Goal: Information Seeking & Learning: Check status

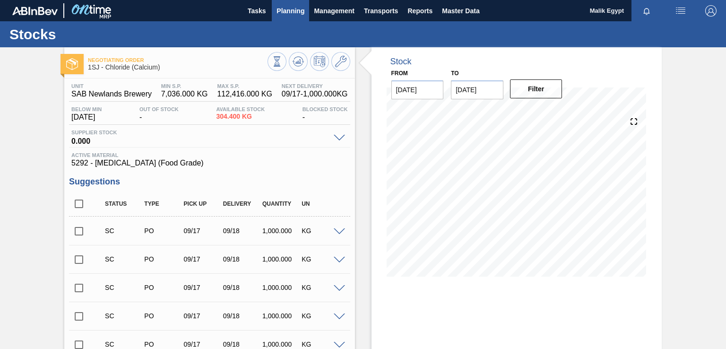
click at [296, 9] on span "Planning" at bounding box center [290, 10] width 28 height 11
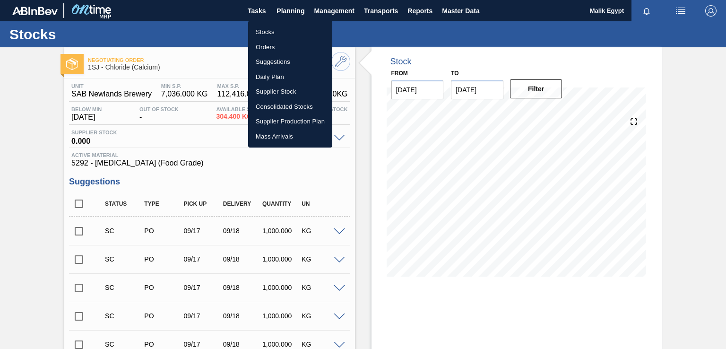
click at [266, 46] on li "Orders" at bounding box center [290, 47] width 84 height 15
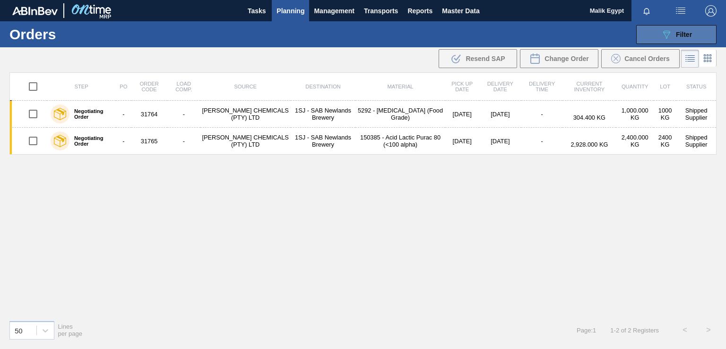
click at [678, 32] on span "Filter" at bounding box center [684, 35] width 16 height 8
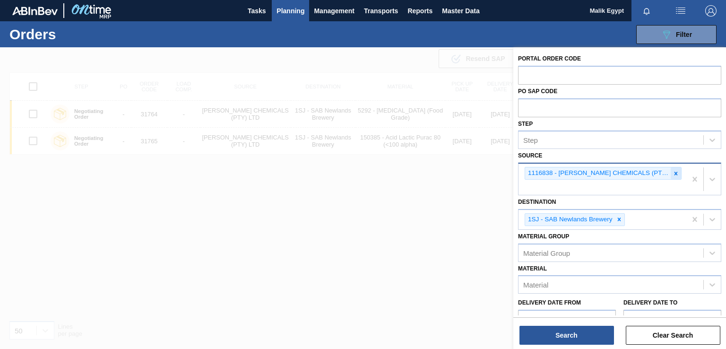
click at [674, 172] on icon at bounding box center [675, 173] width 3 height 3
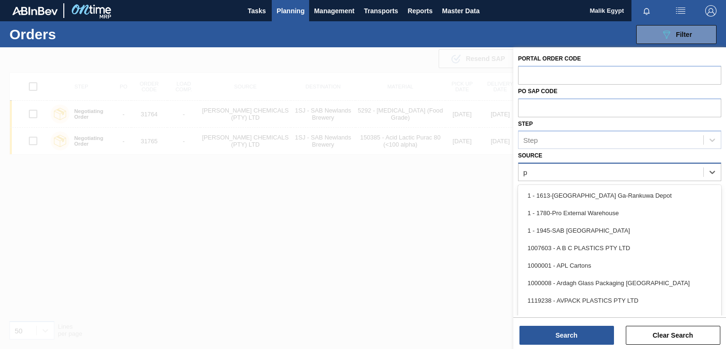
type input "pr"
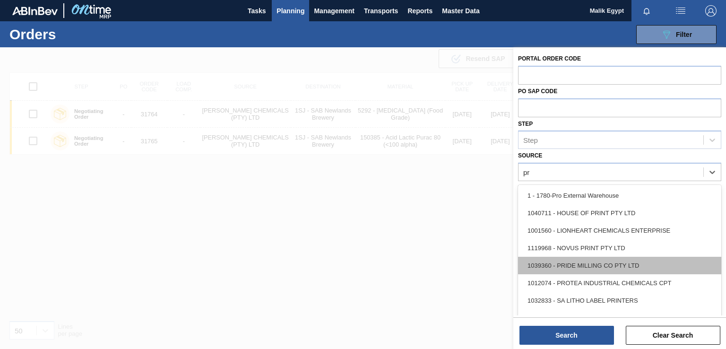
click at [603, 265] on div "1039360 - PRIDE MILLING CO PTY LTD" at bounding box center [619, 265] width 203 height 17
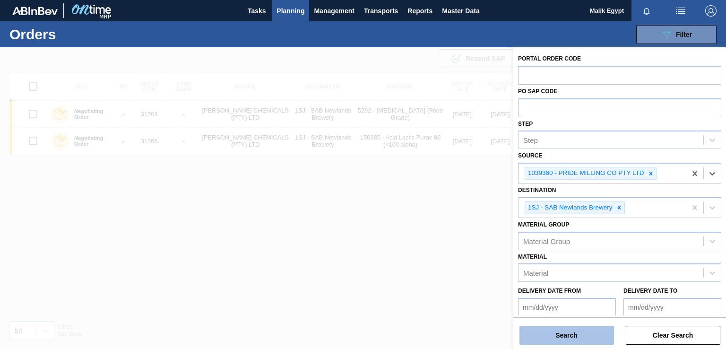
click at [573, 340] on button "Search" at bounding box center [566, 335] width 95 height 19
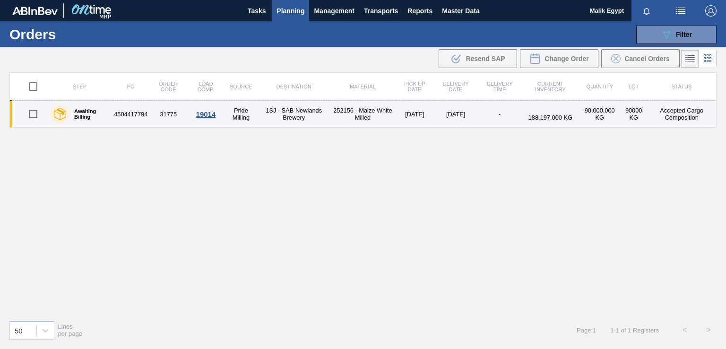
click at [134, 112] on td "4504417794" at bounding box center [130, 114] width 36 height 27
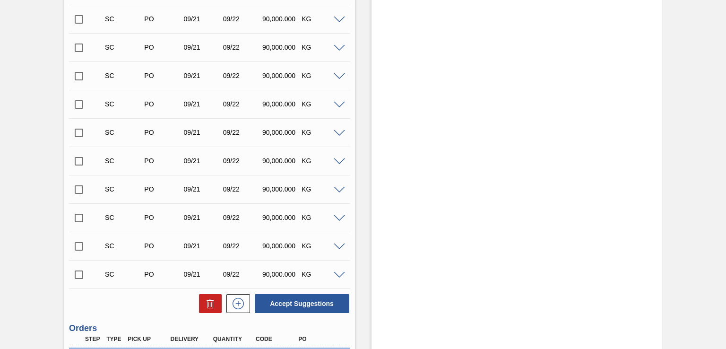
scroll to position [433, 0]
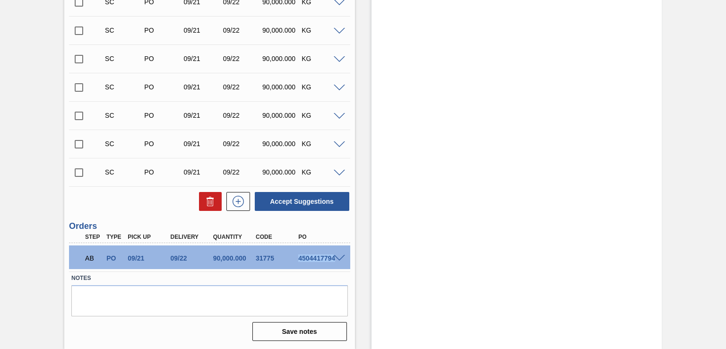
drag, startPoint x: 298, startPoint y: 258, endPoint x: 334, endPoint y: 256, distance: 36.0
click at [334, 256] on div "AB PO 09/21 09/22 90,000.000 31775 4504417794" at bounding box center [209, 257] width 281 height 24
copy div "4504417794"
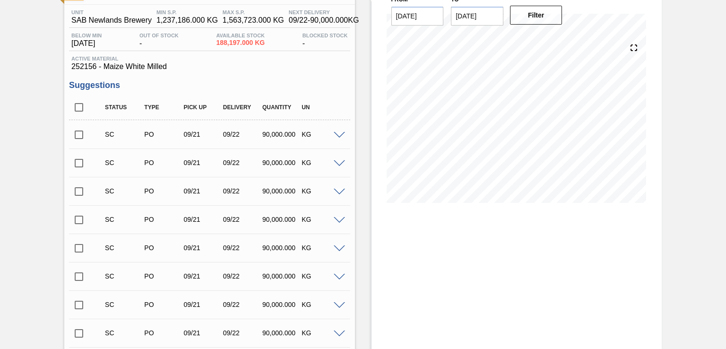
scroll to position [0, 0]
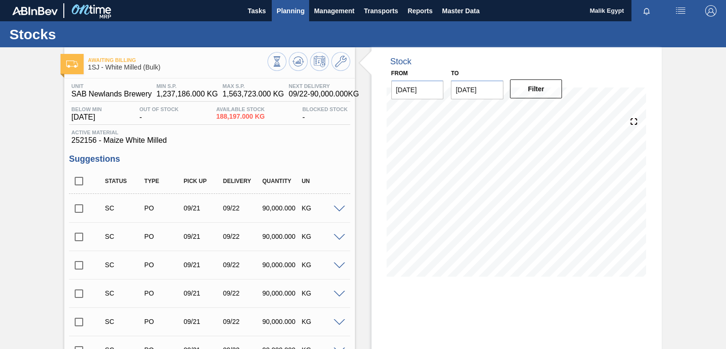
click at [292, 13] on span "Planning" at bounding box center [290, 10] width 28 height 11
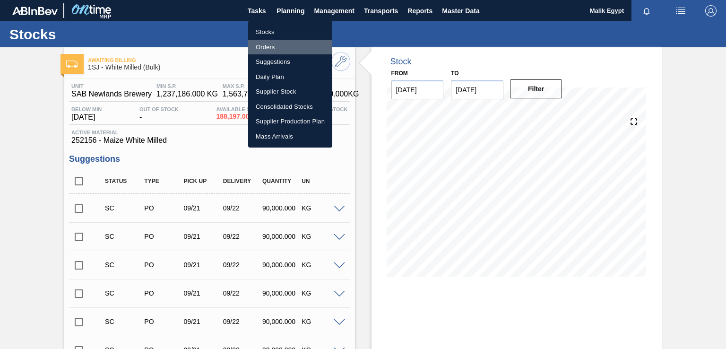
click at [266, 47] on li "Orders" at bounding box center [290, 47] width 84 height 15
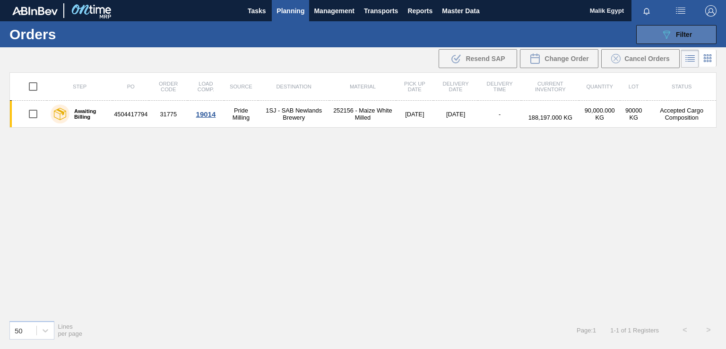
click at [672, 34] on div "089F7B8B-B2A5-4AFE-B5C0-19BA573D28AC Filter" at bounding box center [676, 34] width 31 height 11
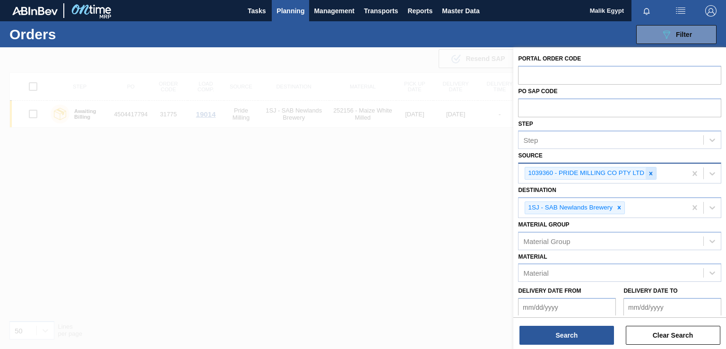
click at [648, 172] on icon at bounding box center [650, 173] width 7 height 7
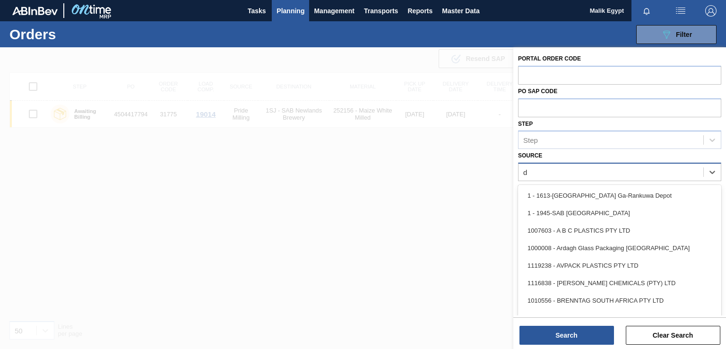
type input "da"
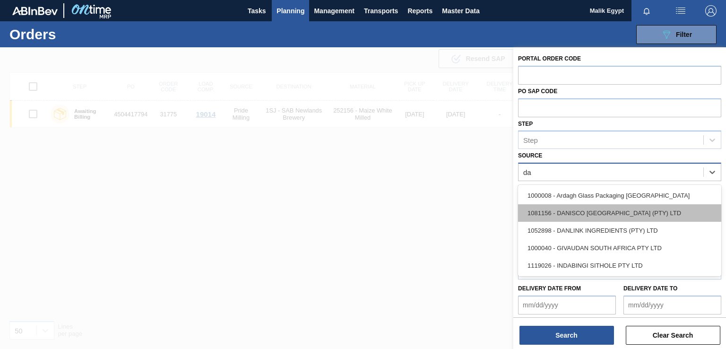
click at [630, 216] on div "1081156 - DANISCO [GEOGRAPHIC_DATA] (PTY) LTD" at bounding box center [619, 212] width 203 height 17
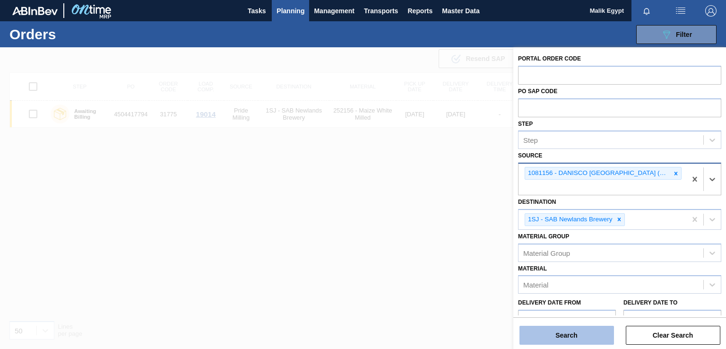
click at [568, 334] on button "Search" at bounding box center [566, 335] width 95 height 19
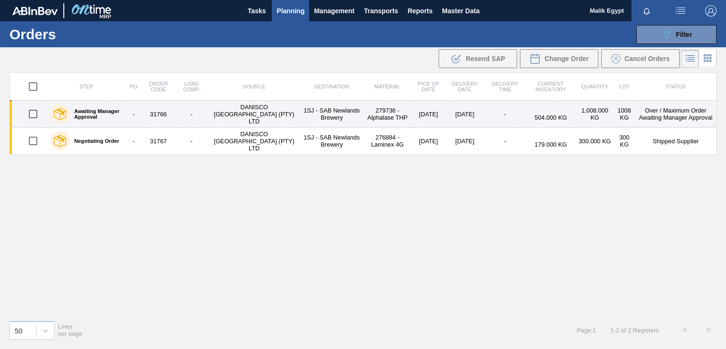
click at [684, 116] on td "Over / Maximum Order Awaiting Manager Approval" at bounding box center [675, 114] width 81 height 27
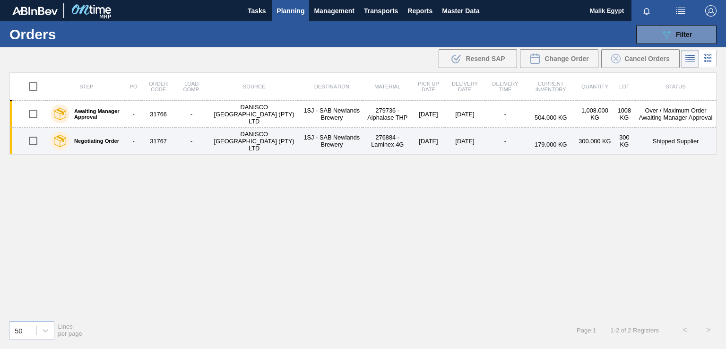
click at [674, 141] on td "Shipped Supplier" at bounding box center [675, 141] width 81 height 27
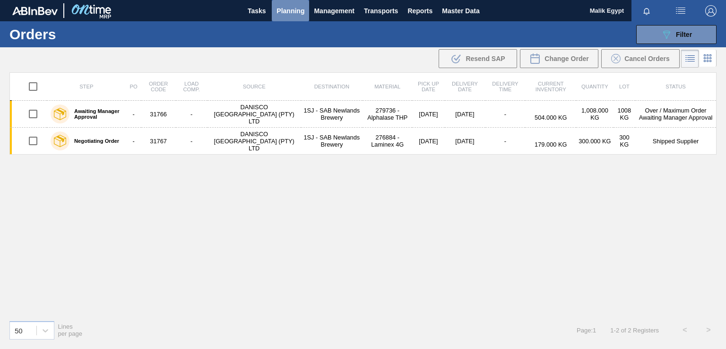
click at [289, 9] on span "Planning" at bounding box center [290, 10] width 28 height 11
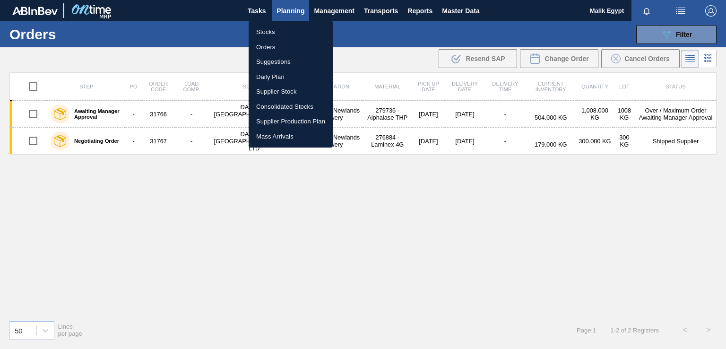
click at [271, 29] on li "Stocks" at bounding box center [291, 32] width 84 height 15
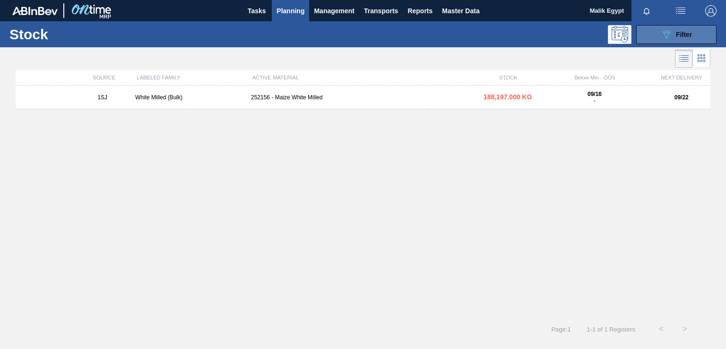
click at [672, 34] on div "089F7B8B-B2A5-4AFE-B5C0-19BA573D28AC Filter" at bounding box center [676, 34] width 31 height 11
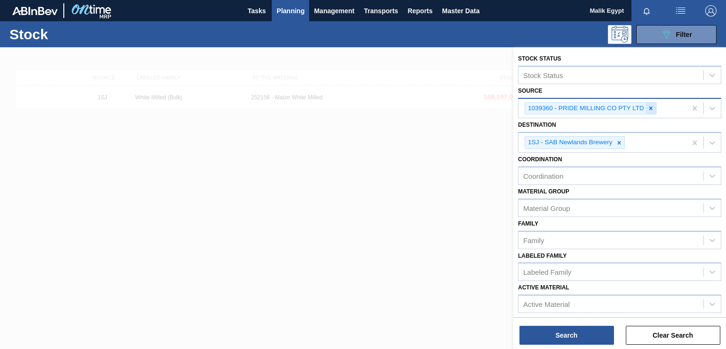
click at [648, 107] on icon at bounding box center [650, 108] width 7 height 7
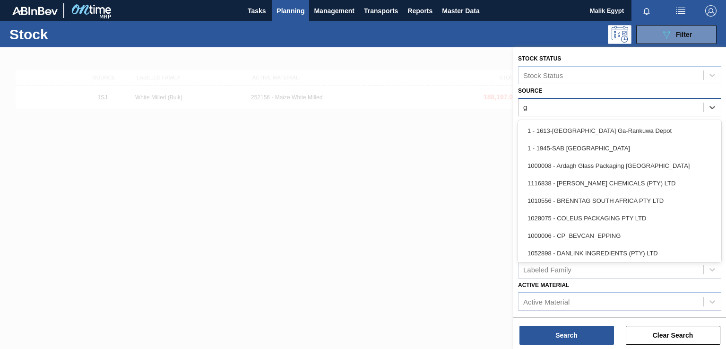
type input "gi"
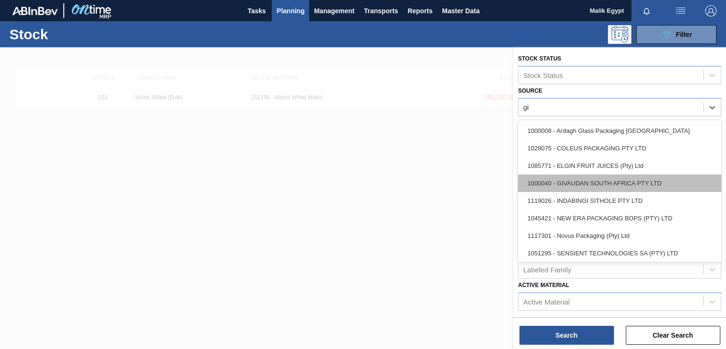
click at [619, 185] on div "1000040 - GIVAUDAN SOUTH AFRICA PTY LTD" at bounding box center [619, 182] width 203 height 17
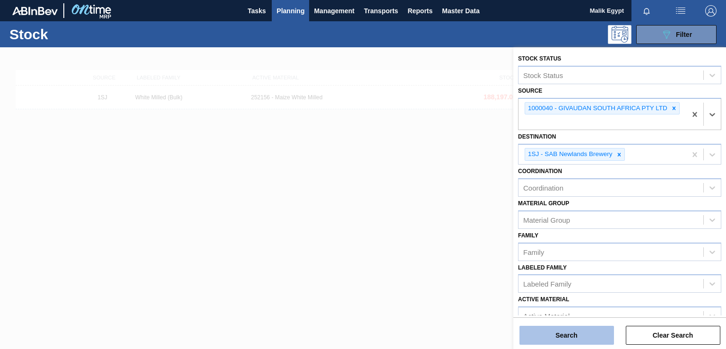
click at [564, 340] on button "Search" at bounding box center [566, 335] width 95 height 19
